Goal: Transaction & Acquisition: Purchase product/service

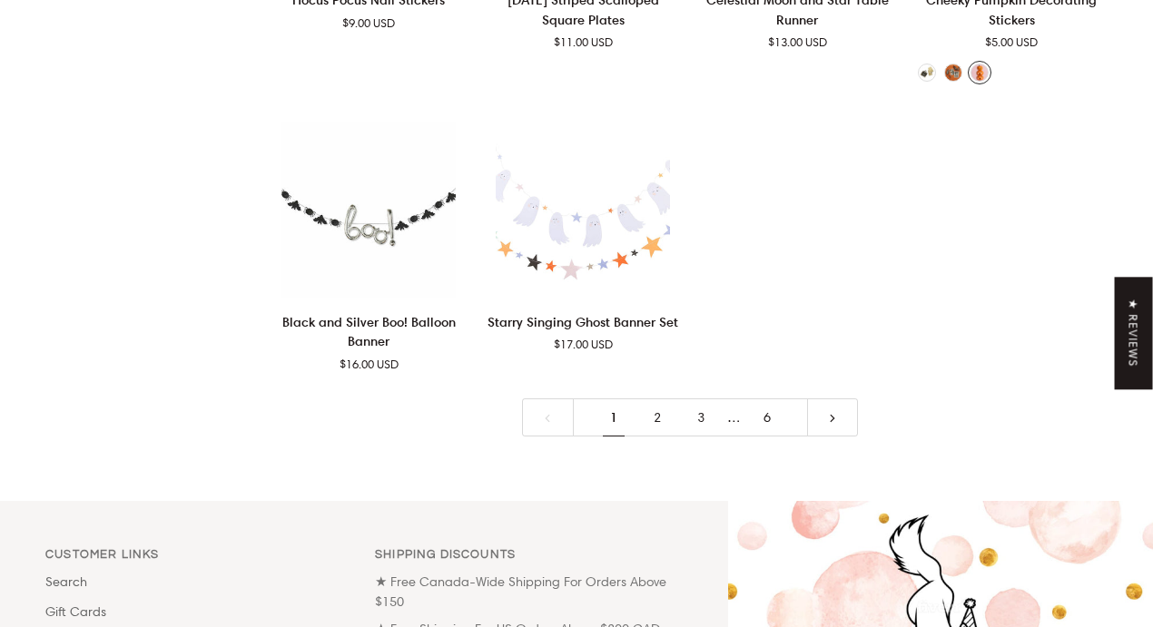
scroll to position [3640, 0]
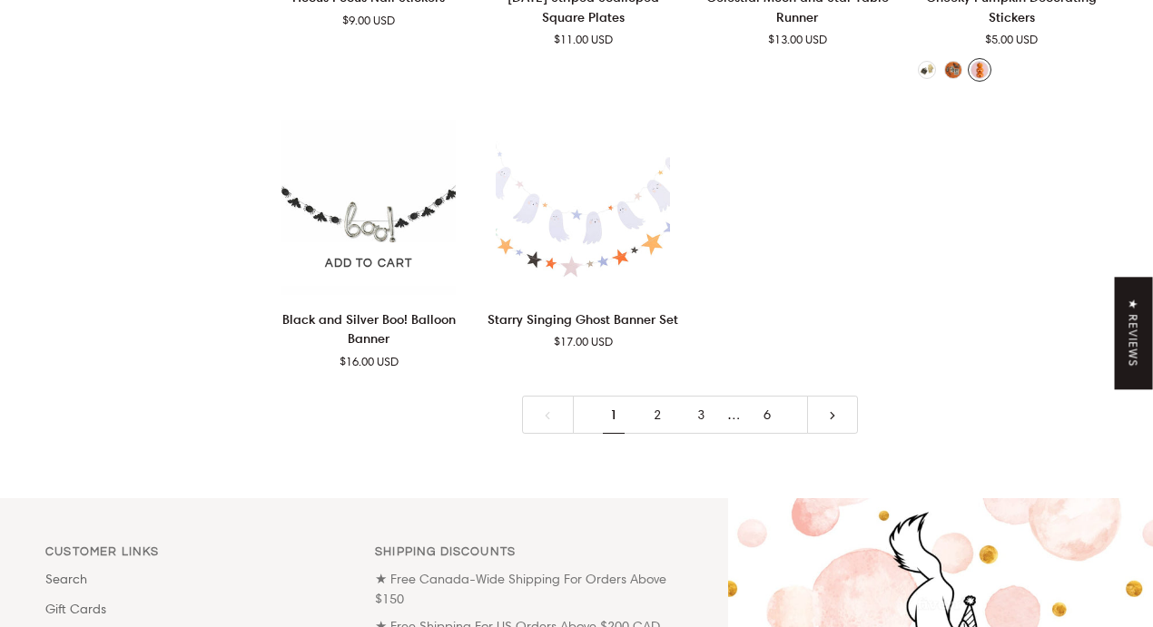
click at [366, 349] on p "Black and Silver Boo! Balloon Banner" at bounding box center [368, 329] width 192 height 40
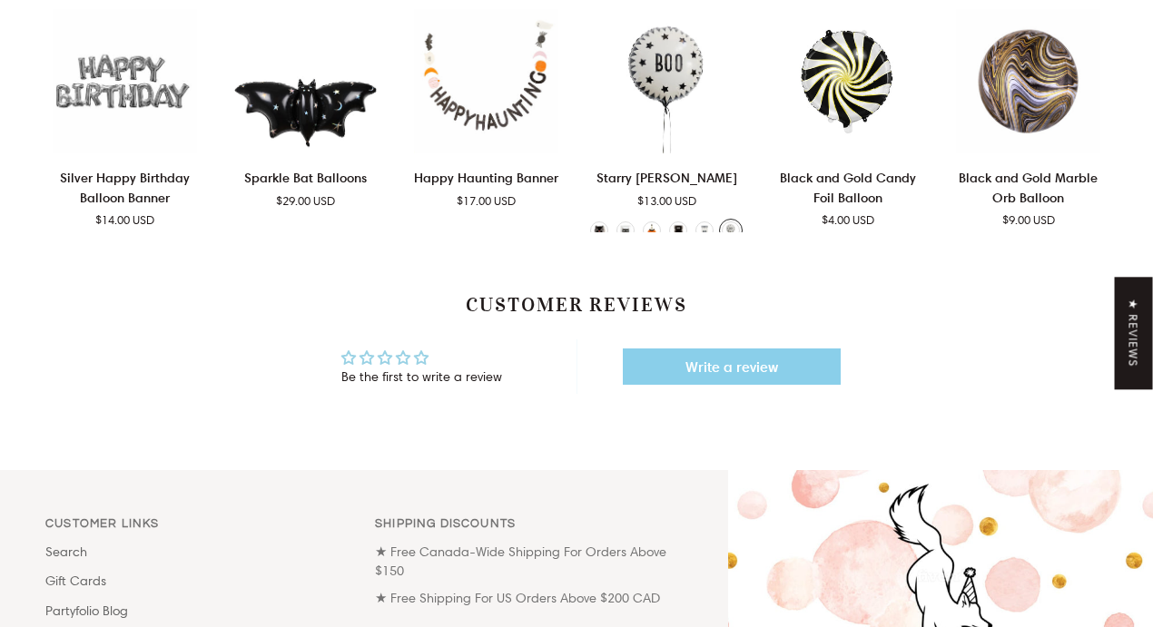
scroll to position [978, 0]
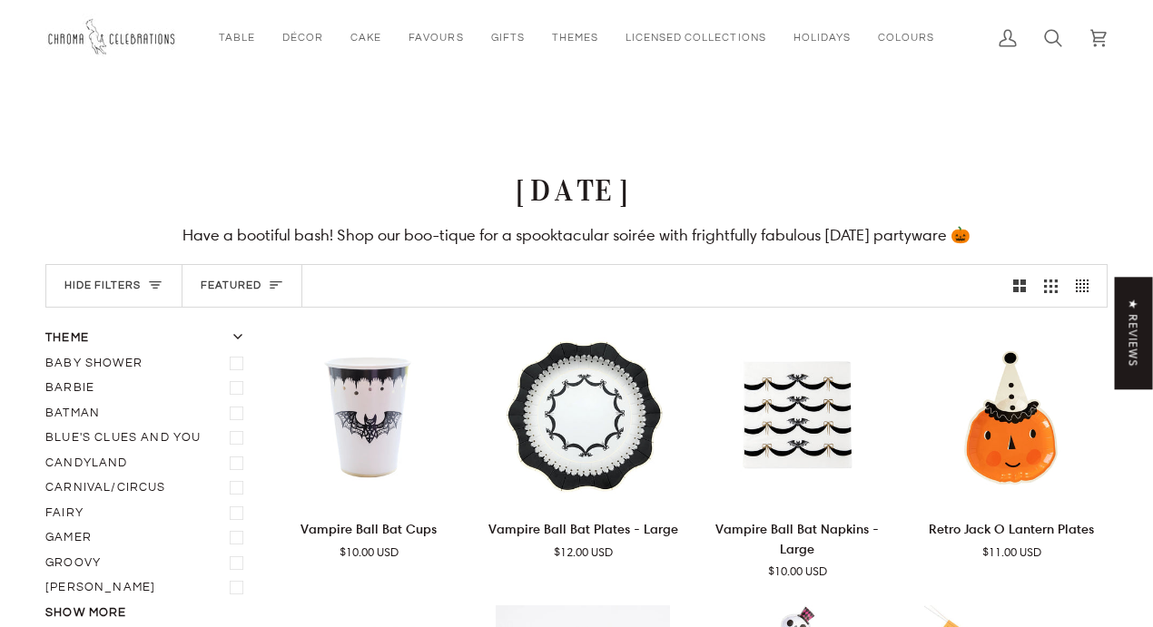
scroll to position [3640, 0]
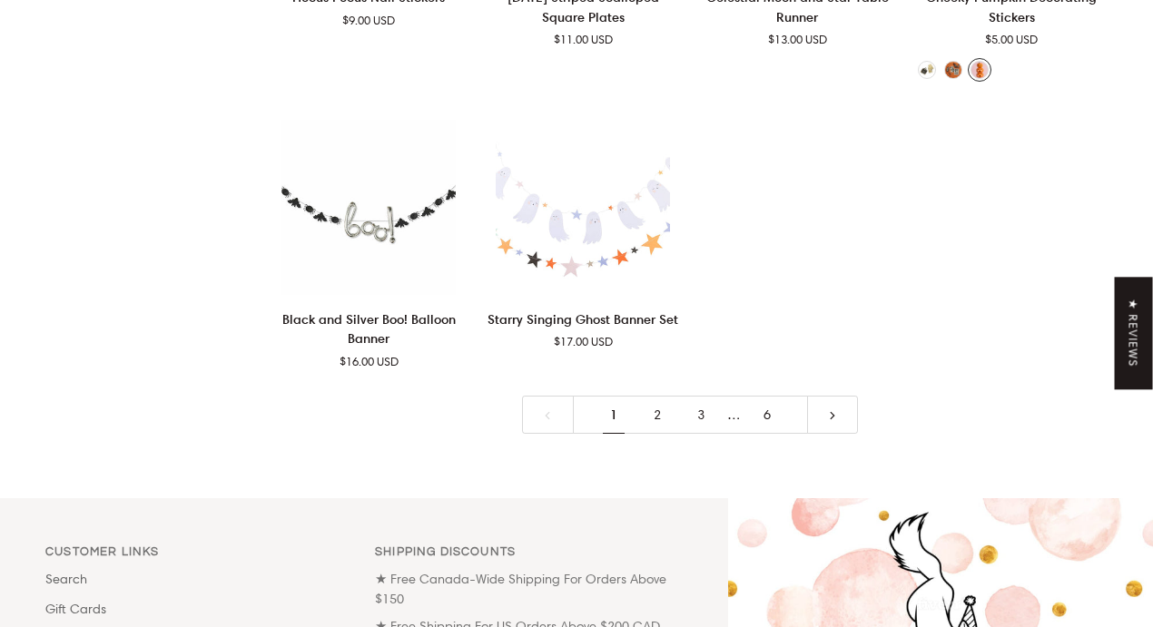
click at [658, 435] on link "2" at bounding box center [657, 415] width 44 height 39
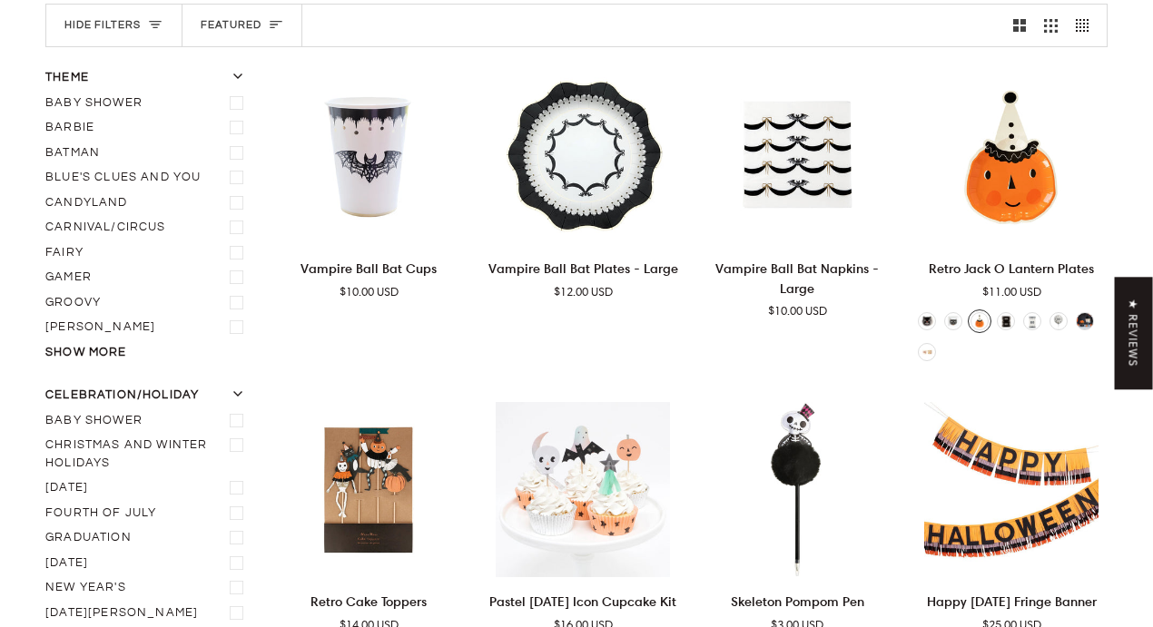
scroll to position [246, 0]
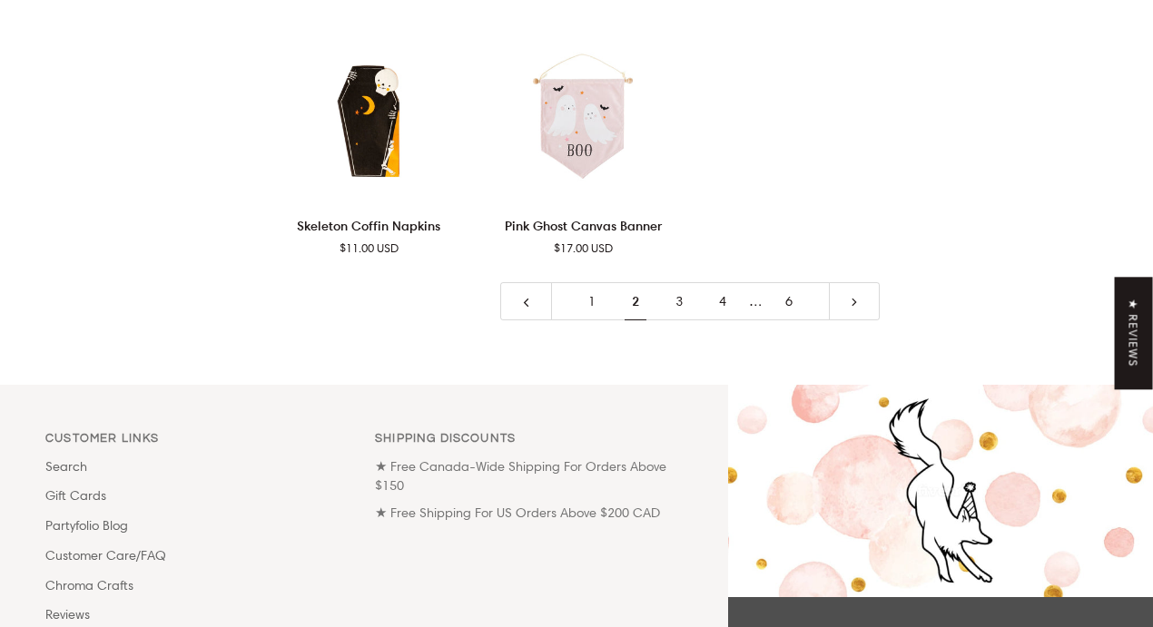
scroll to position [3854, 0]
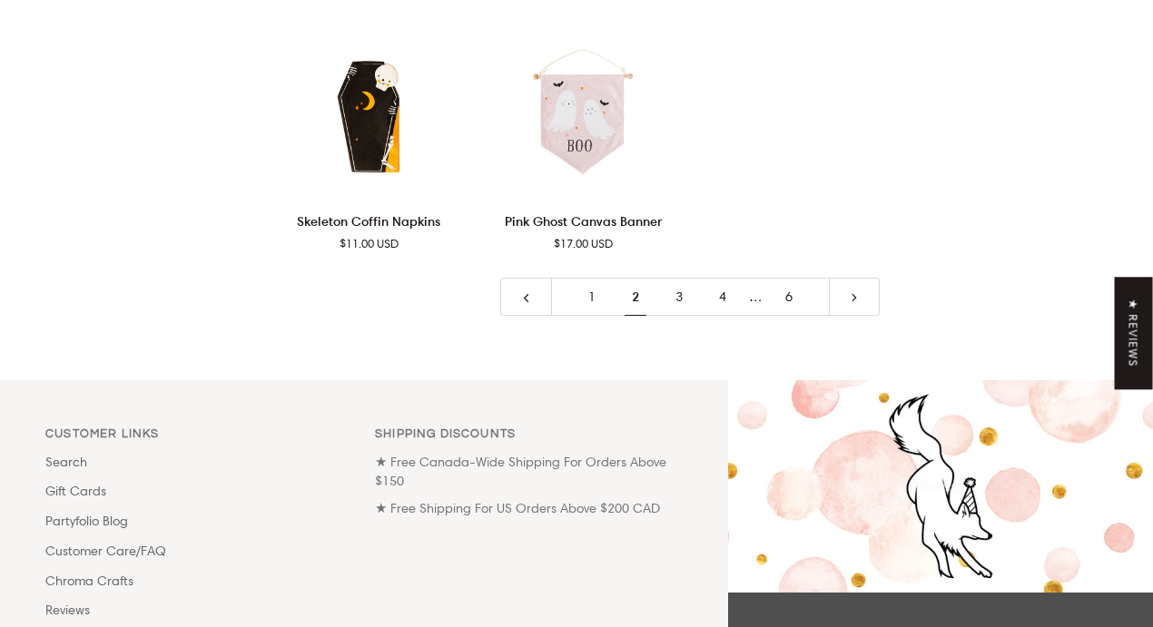
click at [675, 298] on link "3" at bounding box center [679, 297] width 44 height 39
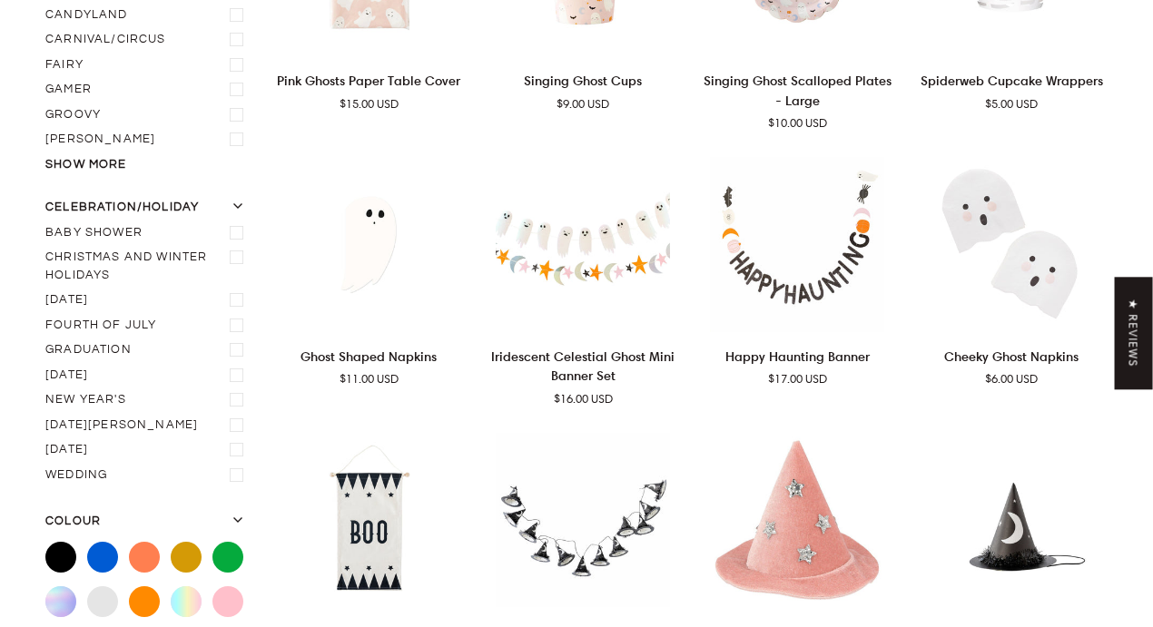
scroll to position [246, 0]
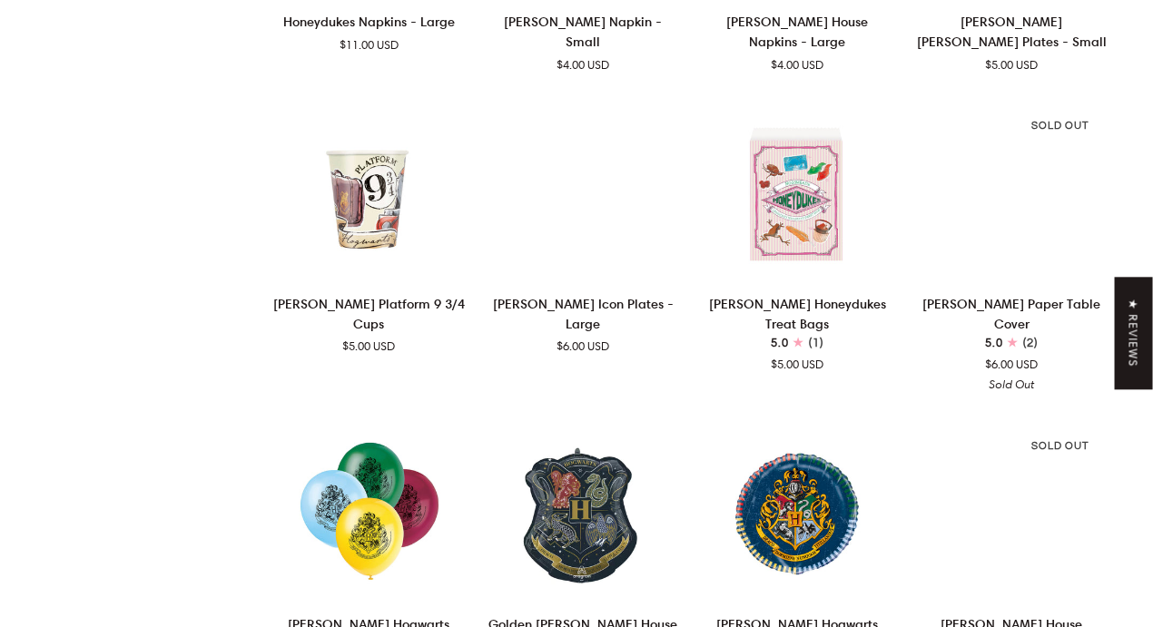
scroll to position [2899, 0]
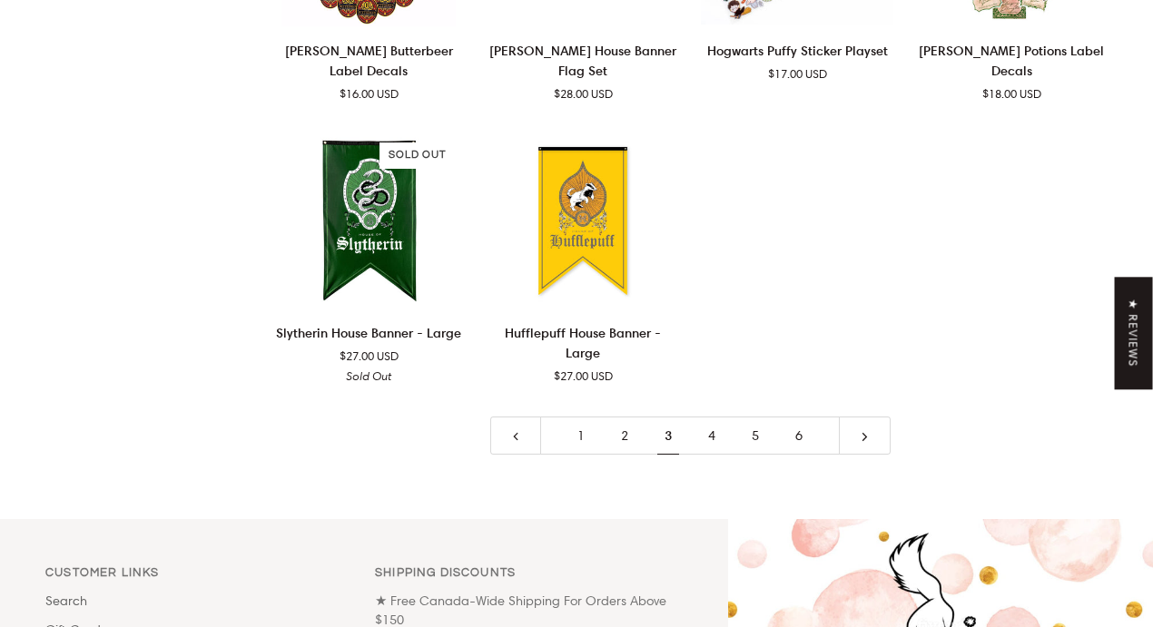
click at [715, 417] on link "4" at bounding box center [712, 436] width 44 height 39
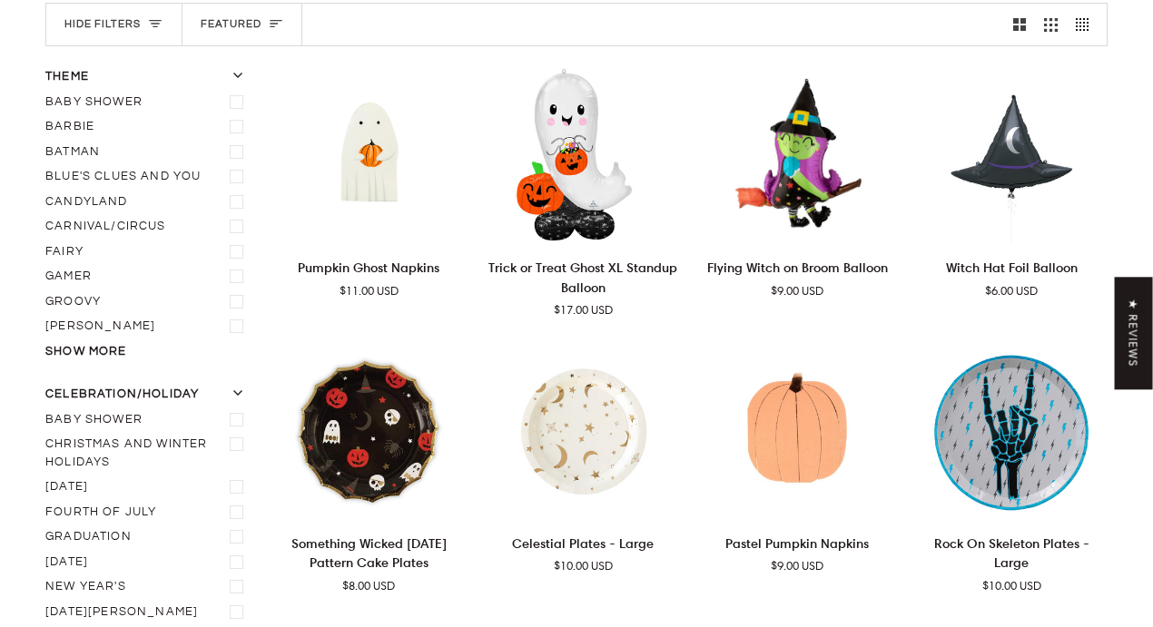
scroll to position [246, 0]
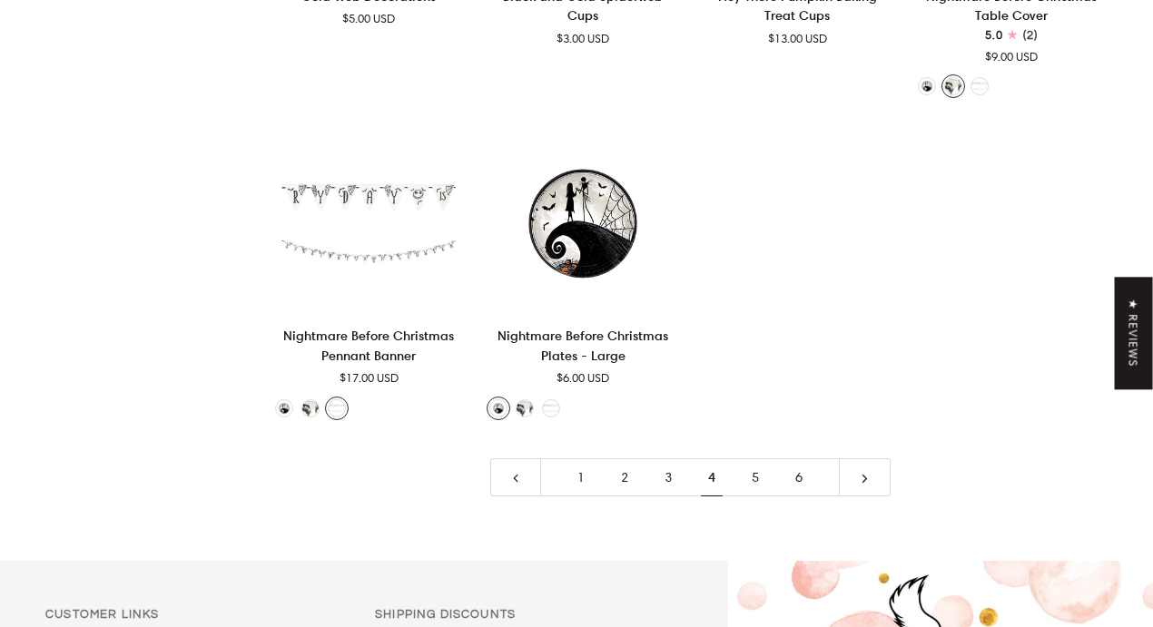
scroll to position [3801, 0]
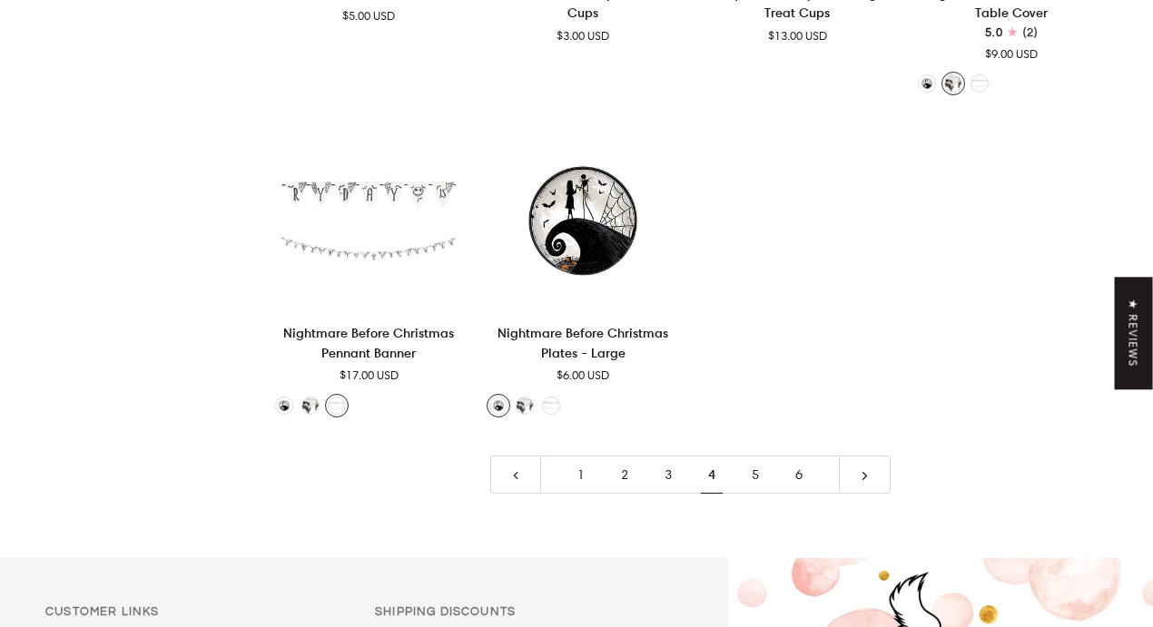
click at [761, 458] on link "5" at bounding box center [755, 475] width 44 height 39
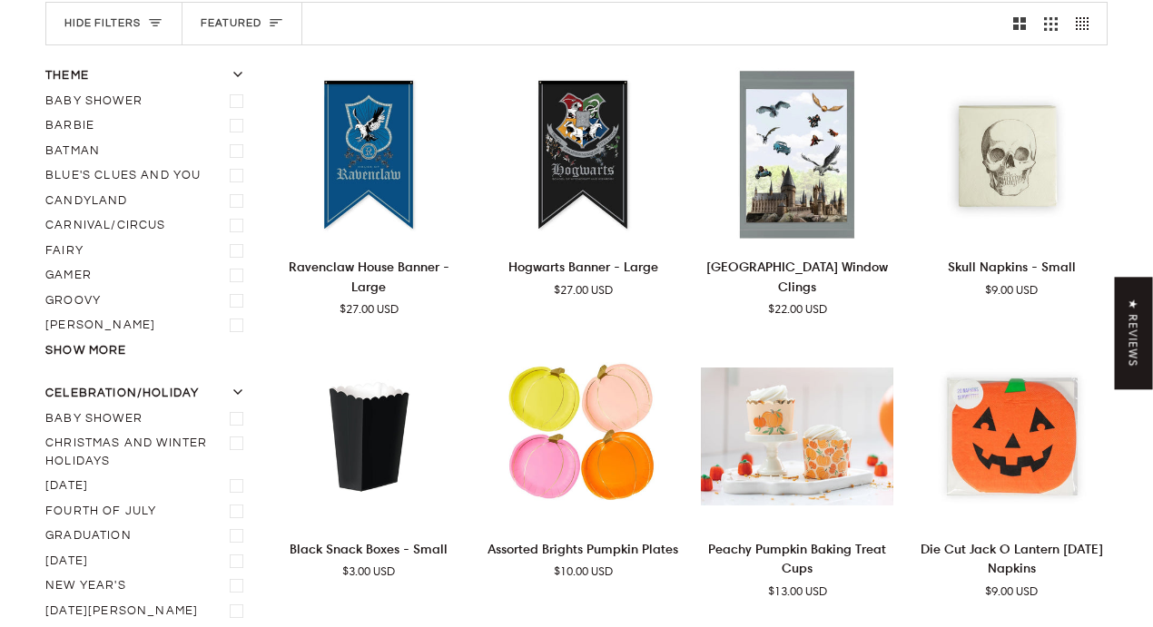
scroll to position [246, 0]
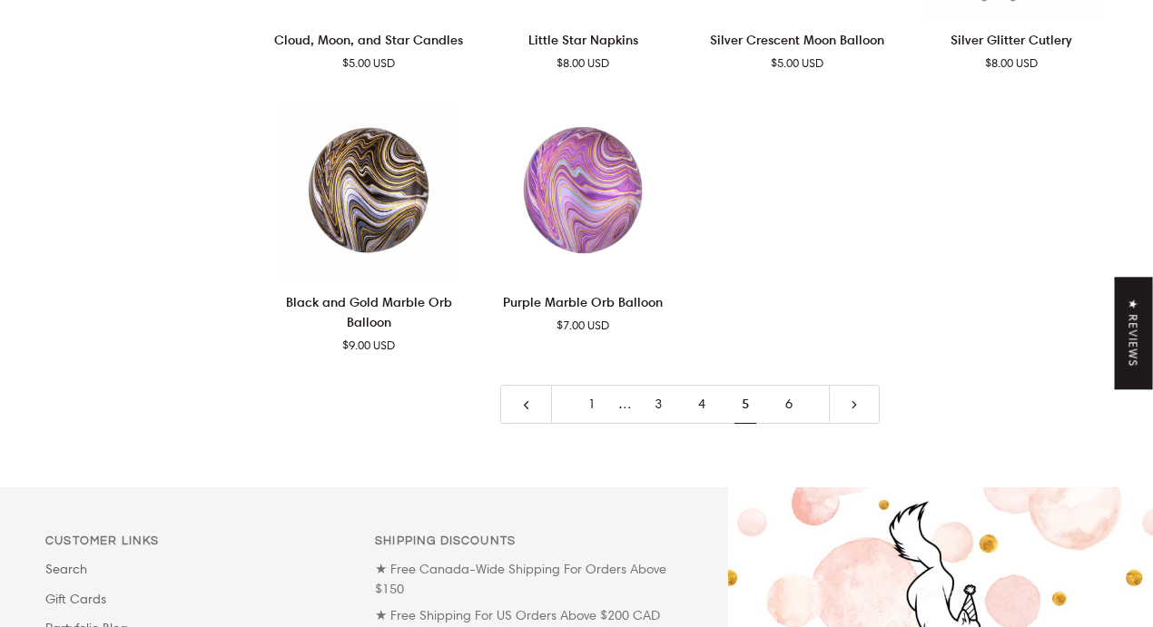
scroll to position [3660, 0]
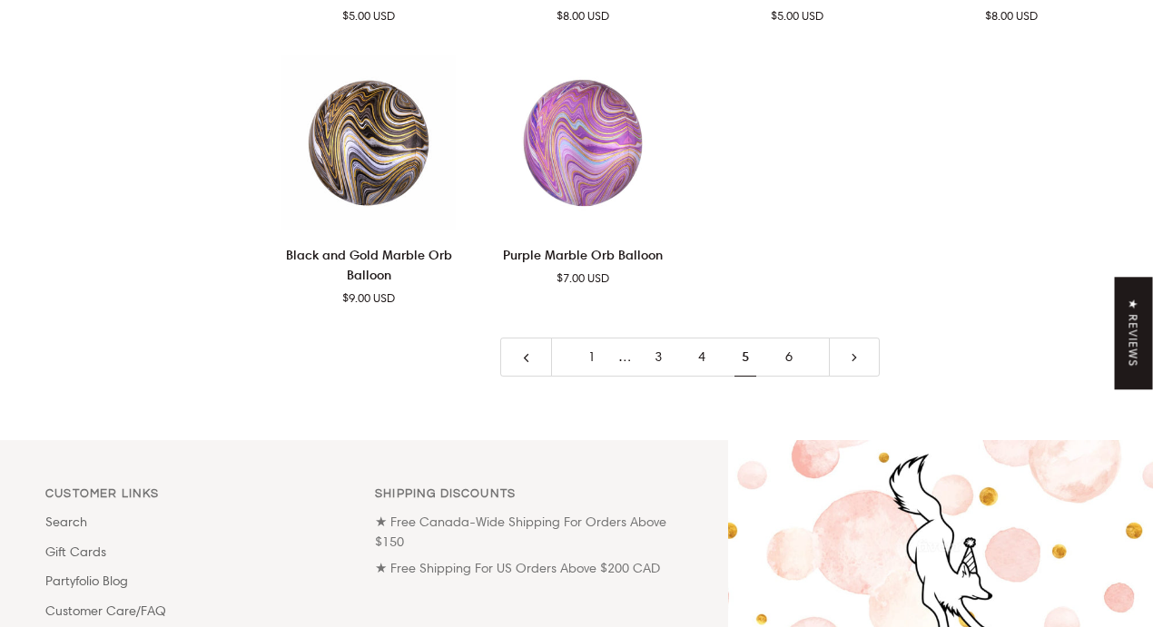
click at [787, 359] on link "6" at bounding box center [789, 357] width 44 height 39
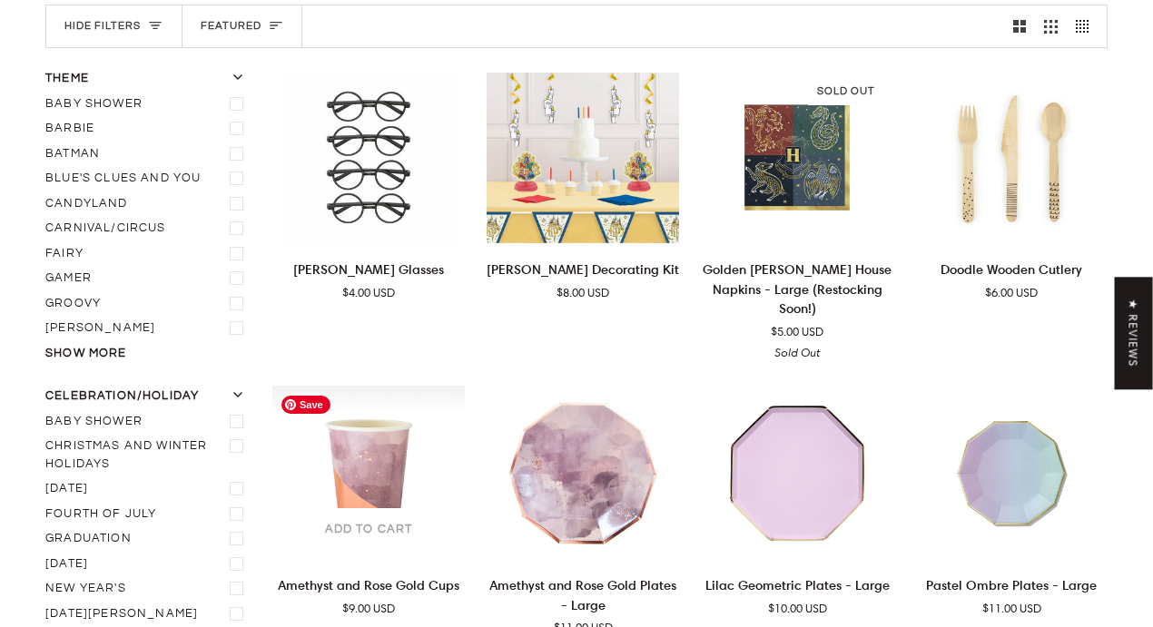
scroll to position [246, 0]
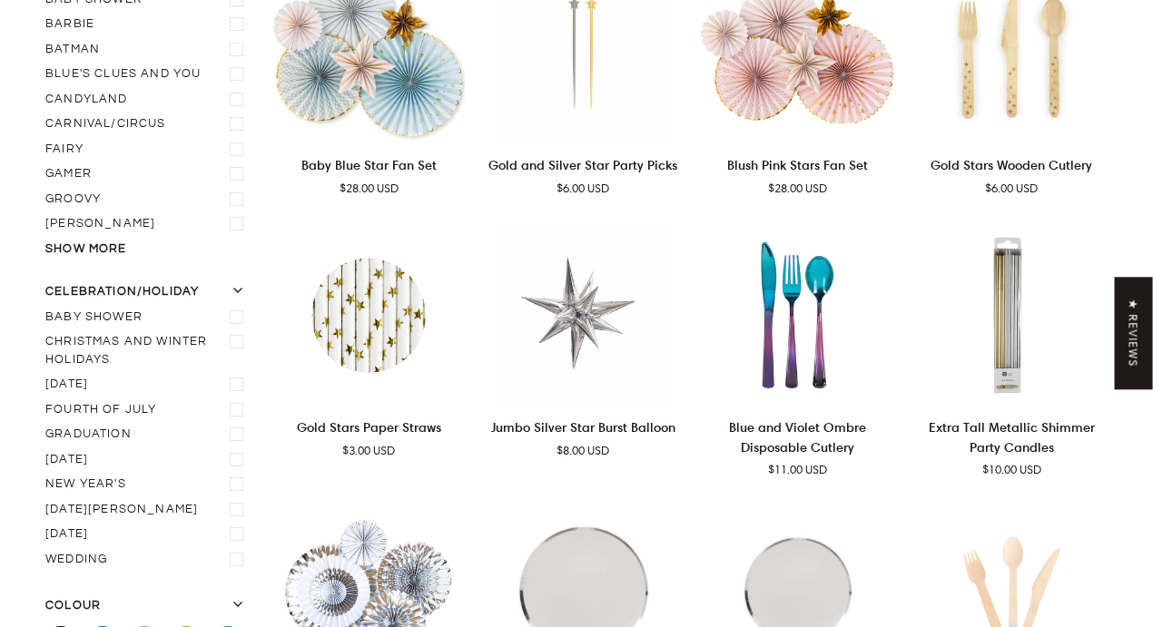
scroll to position [384, 0]
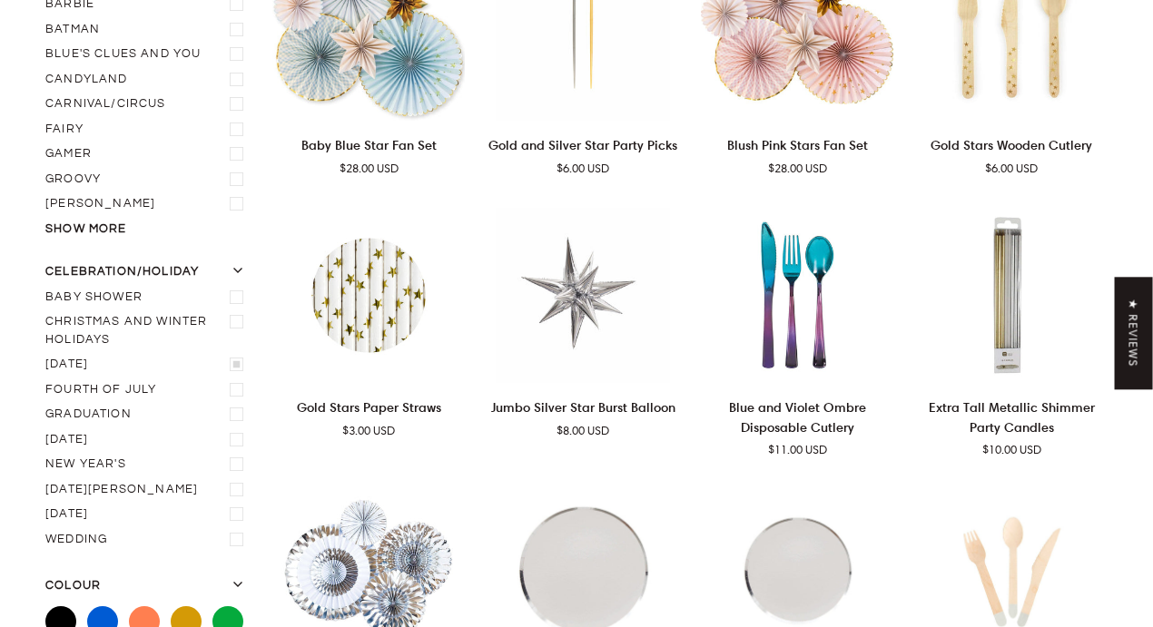
click at [235, 367] on icon "Father's Day" at bounding box center [237, 363] width 9 height 9
click at [45, 352] on input "[DATE]" at bounding box center [45, 352] width 0 height 0
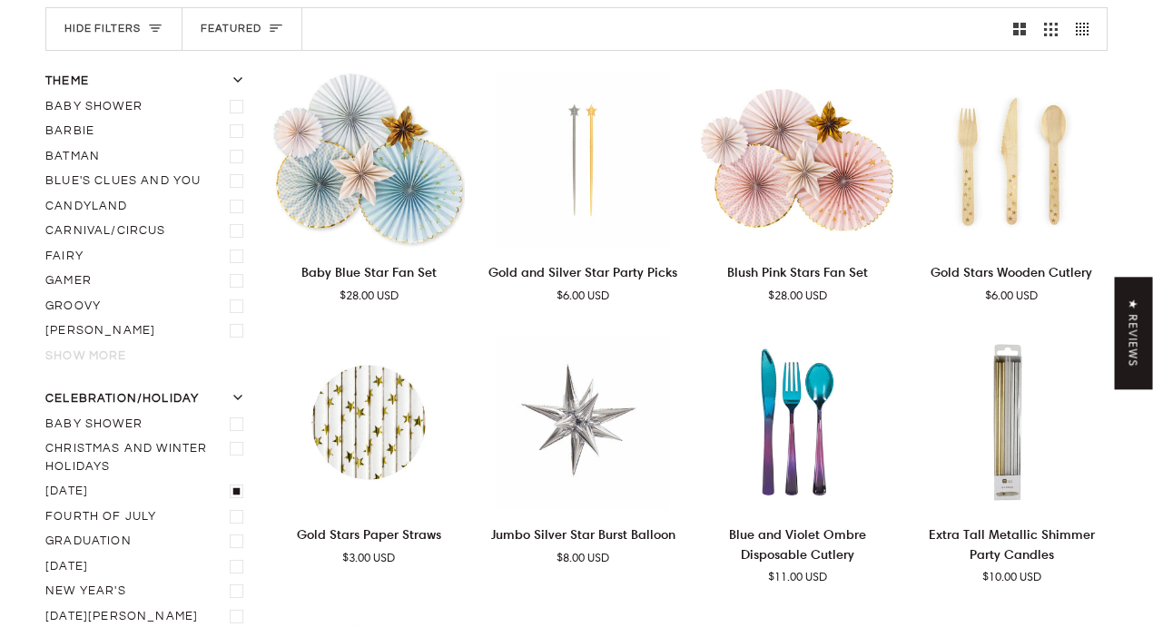
scroll to position [246, 0]
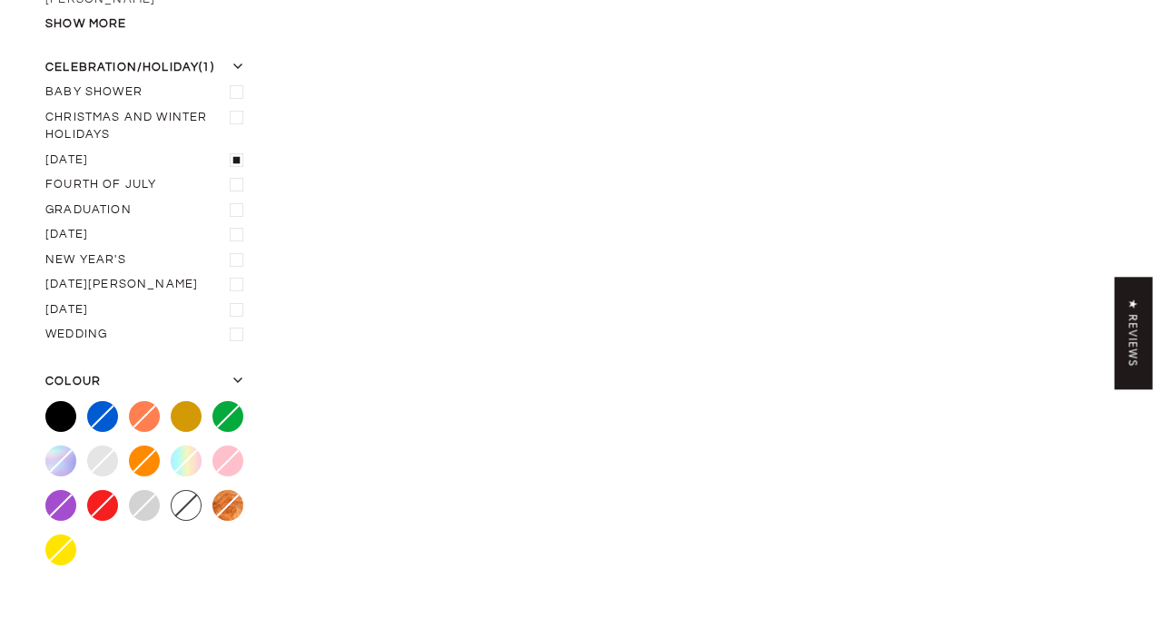
scroll to position [638, 0]
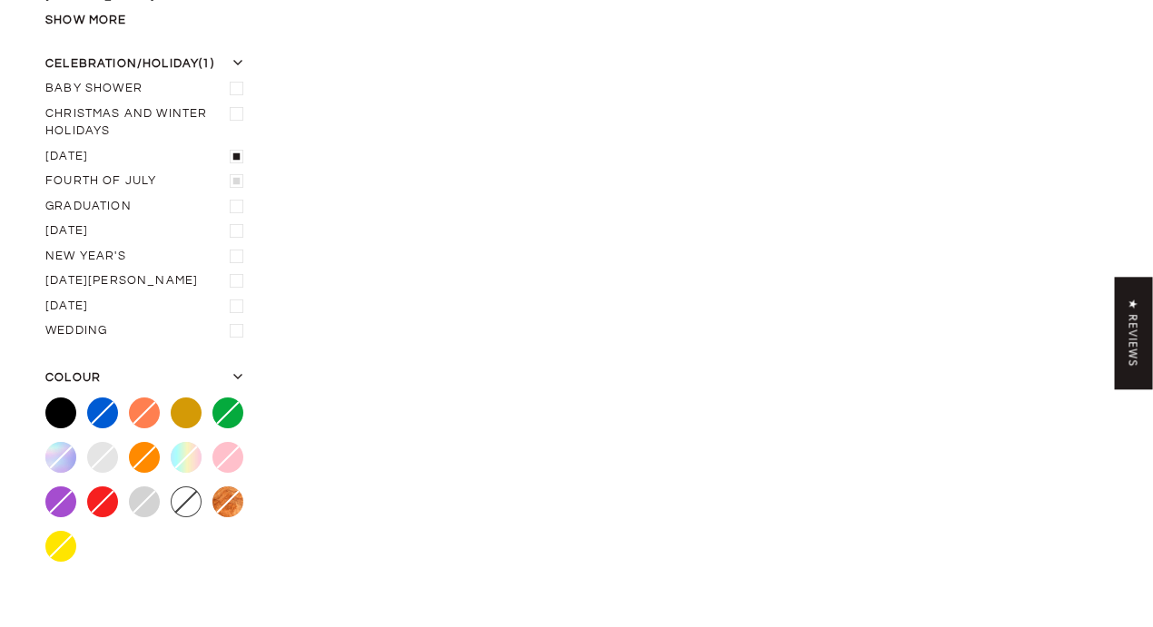
click at [238, 187] on icon "Fourth of July" at bounding box center [237, 181] width 14 height 14
click at [45, 169] on input "Fourth of July" at bounding box center [45, 169] width 0 height 0
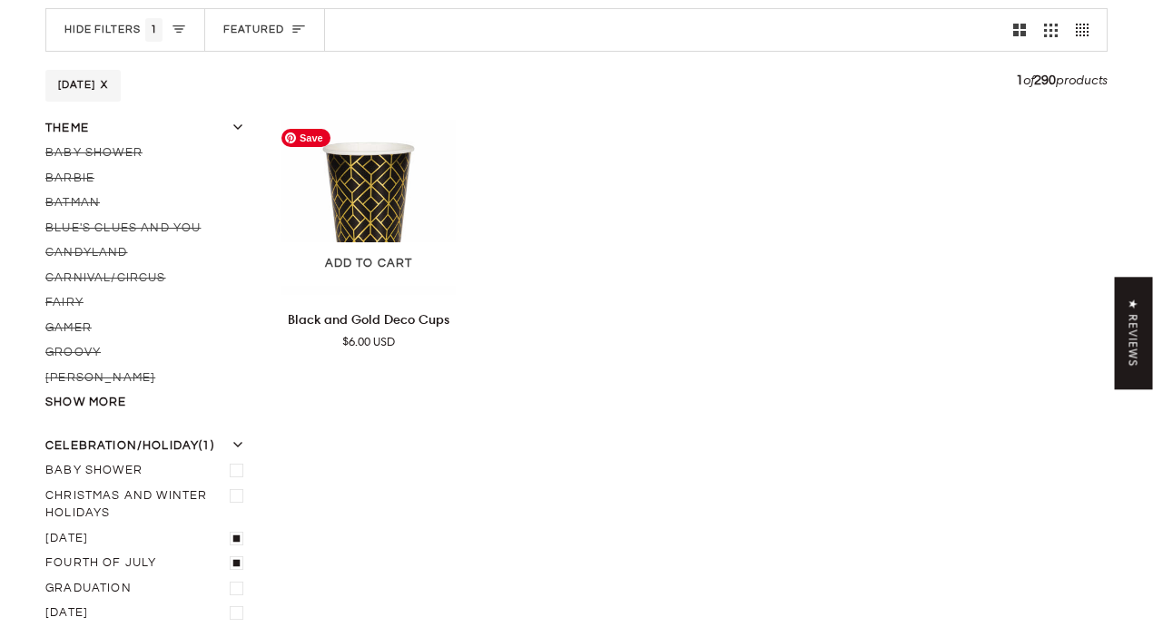
scroll to position [246, 0]
